Goal: Transaction & Acquisition: Purchase product/service

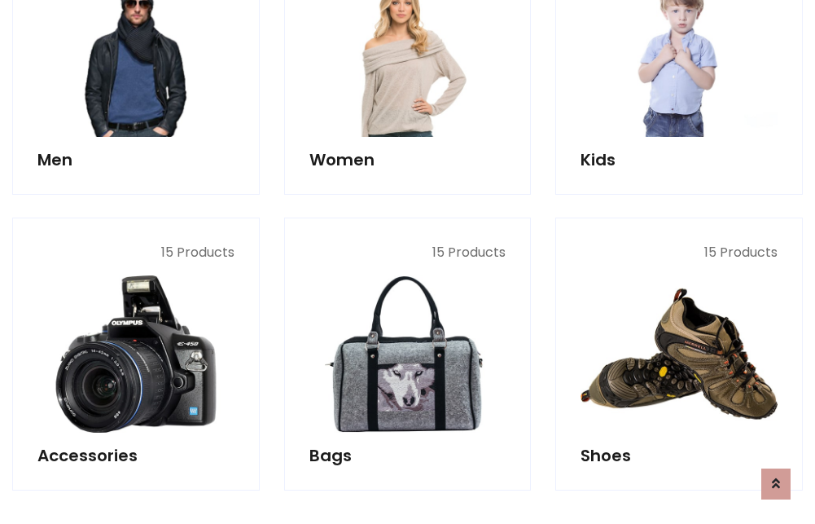
scroll to position [545, 0]
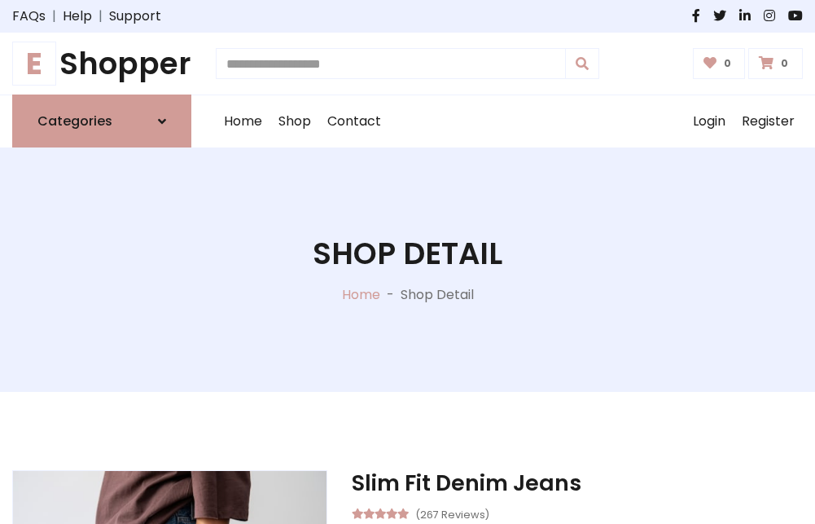
click at [102, 64] on h1 "E Shopper" at bounding box center [101, 64] width 179 height 36
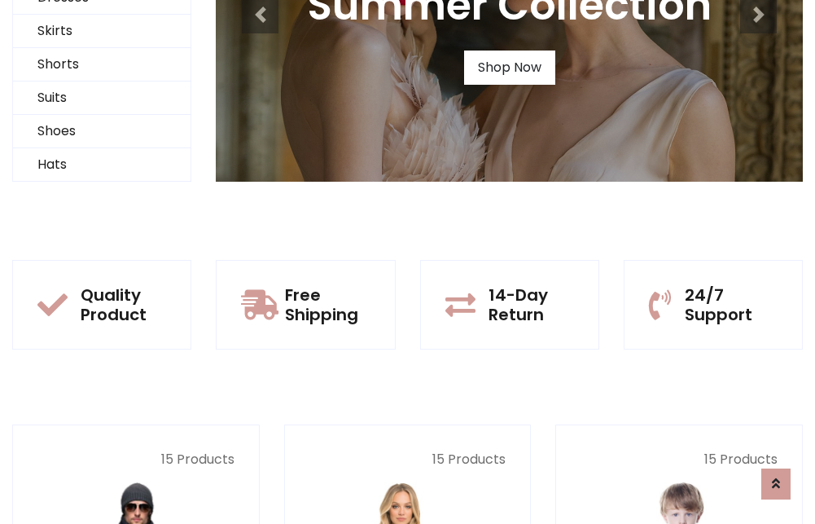
scroll to position [157, 0]
